Goal: Transaction & Acquisition: Subscribe to service/newsletter

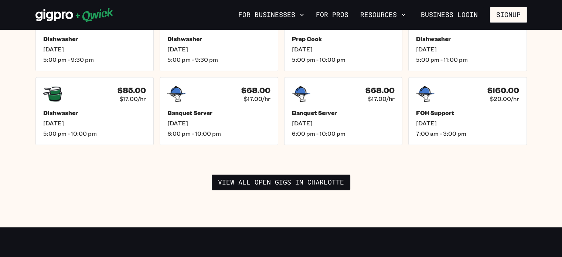
scroll to position [1117, 0]
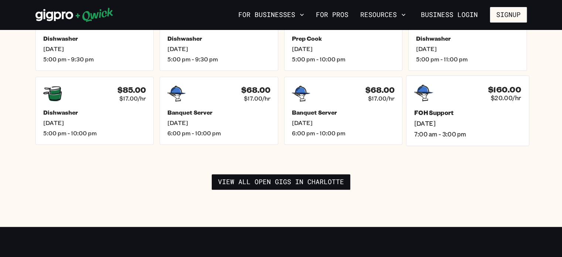
click at [486, 109] on h5 "FOH Support" at bounding box center [467, 113] width 107 height 8
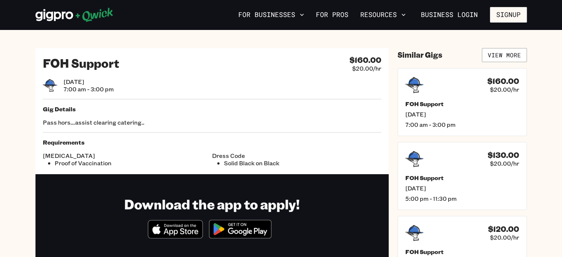
click at [54, 116] on div "Gig Details Pass hors...assist clearing catering.." at bounding box center [212, 115] width 338 height 21
click at [518, 122] on span "7:00 am - 3:00 pm" at bounding box center [462, 126] width 118 height 8
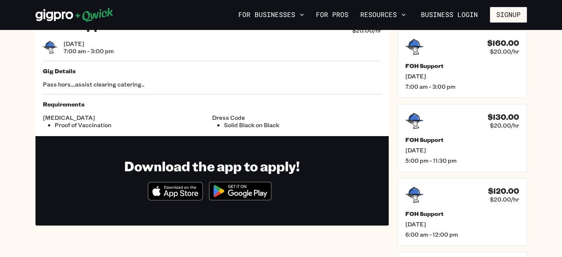
scroll to position [24, 0]
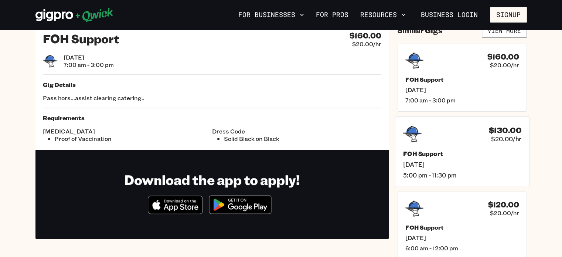
click at [501, 173] on span "5:00 pm - 11:30 pm" at bounding box center [462, 175] width 118 height 8
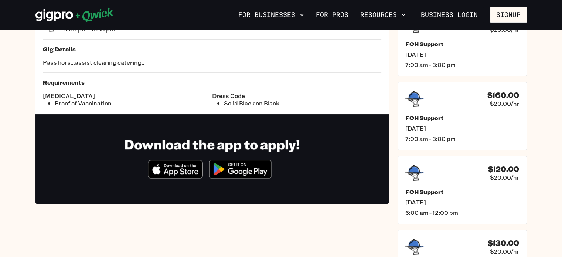
scroll to position [63, 0]
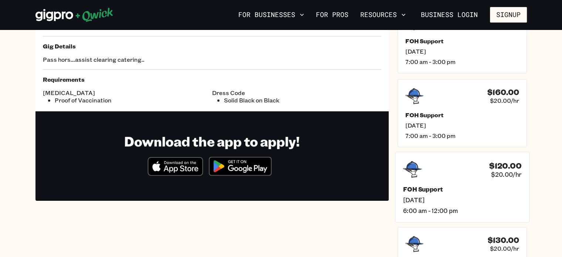
click at [496, 188] on h5 "FOH Support" at bounding box center [462, 189] width 118 height 8
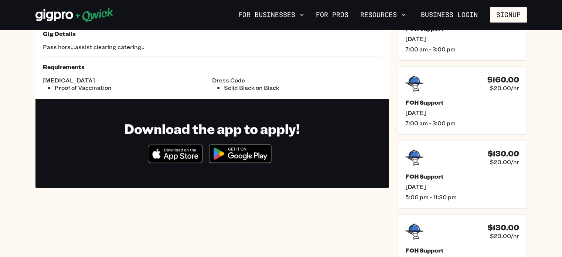
scroll to position [96, 0]
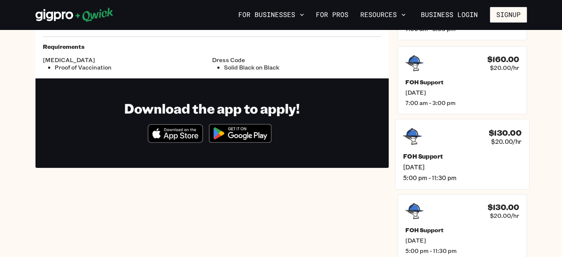
click at [505, 174] on span "5:00 pm - 11:30 pm" at bounding box center [462, 178] width 118 height 8
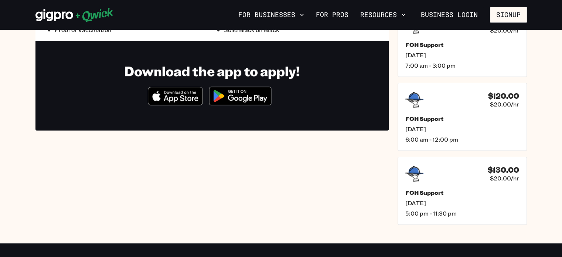
scroll to position [133, 0]
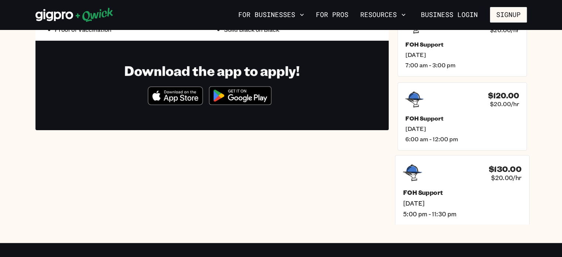
click at [498, 196] on div "FOH Support [DATE] 5:00 pm - 11:30 pm" at bounding box center [462, 202] width 118 height 29
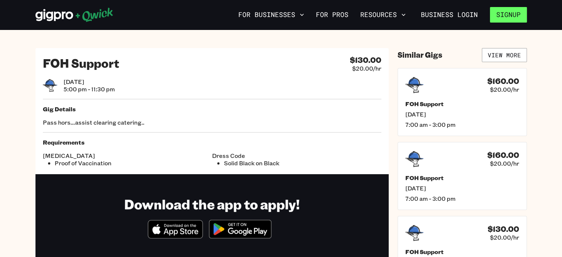
click at [520, 14] on button "Signup" at bounding box center [508, 15] width 37 height 16
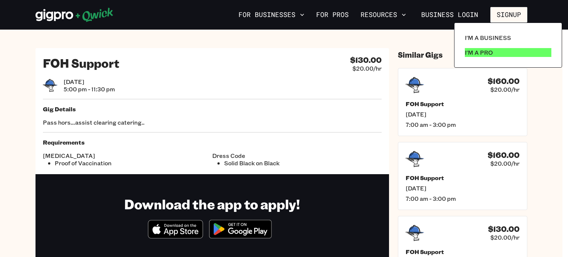
click at [481, 52] on p "I'm a Pro" at bounding box center [478, 52] width 28 height 9
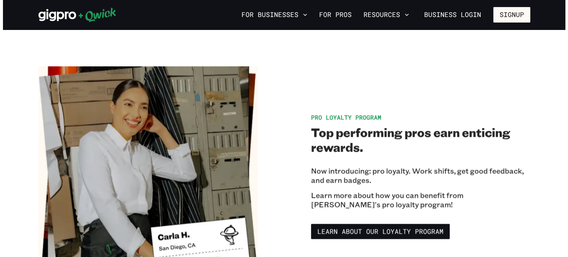
scroll to position [1177, 0]
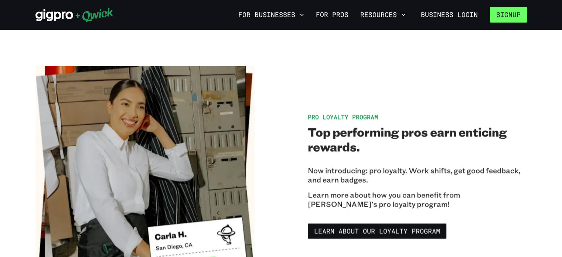
click at [508, 11] on button "Signup" at bounding box center [508, 15] width 37 height 16
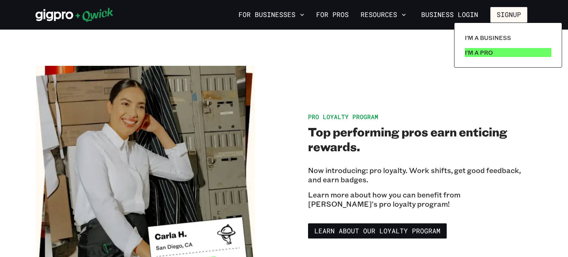
click at [469, 55] on p "I'm a Pro" at bounding box center [478, 52] width 28 height 9
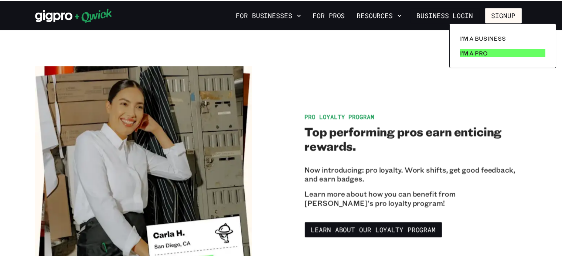
scroll to position [0, 0]
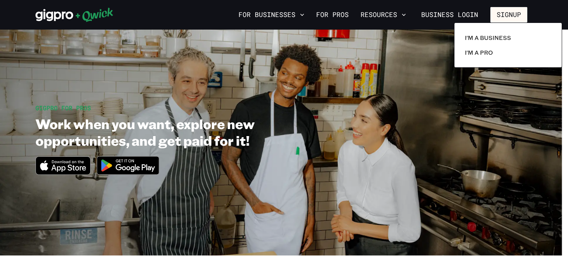
click at [506, 115] on div at bounding box center [284, 128] width 568 height 257
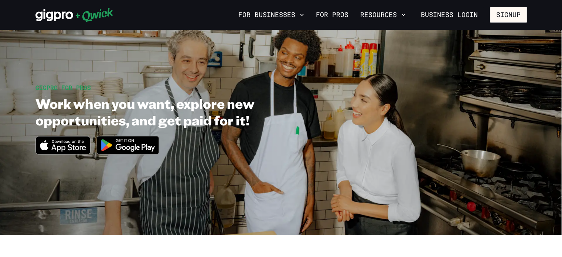
scroll to position [18, 0]
